Goal: Find specific page/section: Find specific page/section

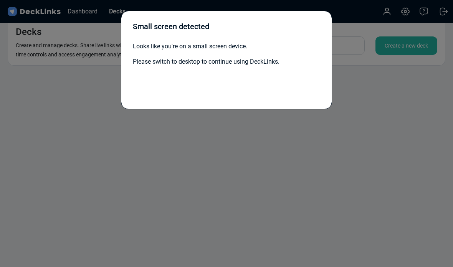
click at [125, 148] on div "Small screen detected Looks like you're on a small screen device. Please switch…" at bounding box center [226, 133] width 453 height 267
click at [143, 87] on div at bounding box center [226, 88] width 187 height 17
click at [48, 51] on div "Small screen detected Looks like you're on a small screen device. Please switch…" at bounding box center [226, 133] width 453 height 267
click at [34, 46] on div "Small screen detected Looks like you're on a small screen device. Please switch…" at bounding box center [226, 133] width 453 height 267
click at [122, 102] on div "Small screen detected Looks like you're on a small screen device. Please switch…" at bounding box center [226, 60] width 211 height 99
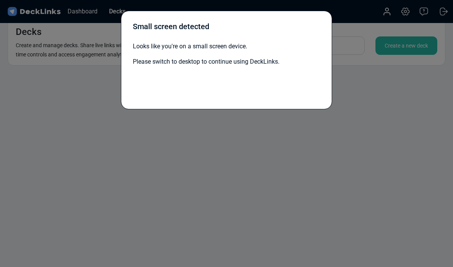
click at [173, 160] on div "Small screen detected Looks like you're on a small screen device. Please switch…" at bounding box center [226, 133] width 453 height 267
click at [149, 122] on div "Small screen detected Looks like you're on a small screen device. Please switch…" at bounding box center [226, 133] width 453 height 267
click at [130, 107] on div "Small screen detected Looks like you're on a small screen device. Please switch…" at bounding box center [226, 60] width 211 height 99
click at [61, 58] on div "Small screen detected Looks like you're on a small screen device. Please switch…" at bounding box center [226, 133] width 453 height 267
click at [32, 43] on div "Small screen detected Looks like you're on a small screen device. Please switch…" at bounding box center [226, 133] width 453 height 267
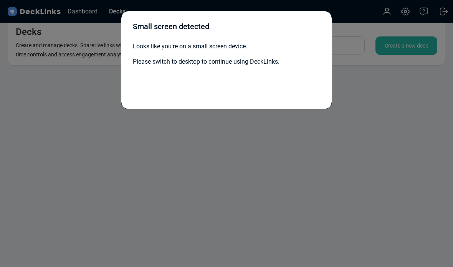
click at [159, 140] on div "Small screen detected Looks like you're on a small screen device. Please switch…" at bounding box center [226, 133] width 453 height 267
